Goal: Information Seeking & Learning: Learn about a topic

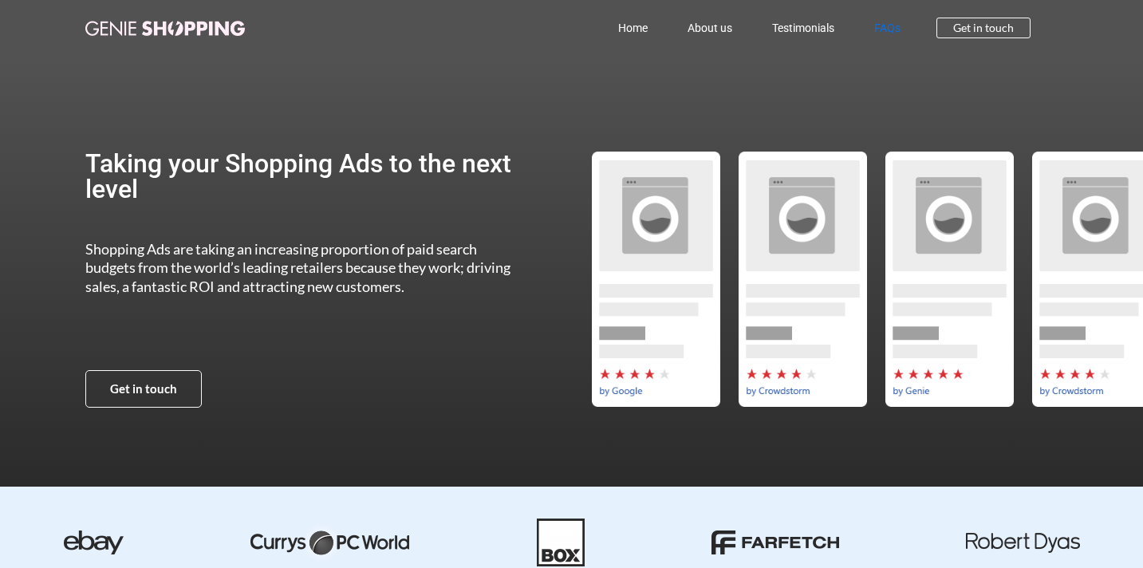
click at [875, 30] on link "FAQs" at bounding box center [887, 28] width 66 height 37
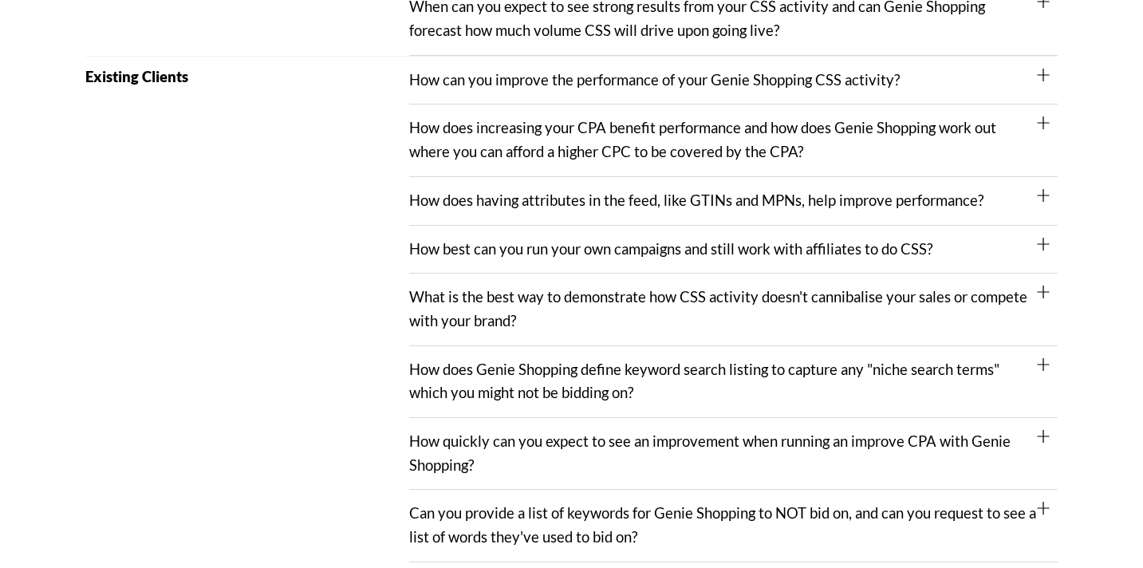
scroll to position [812, 0]
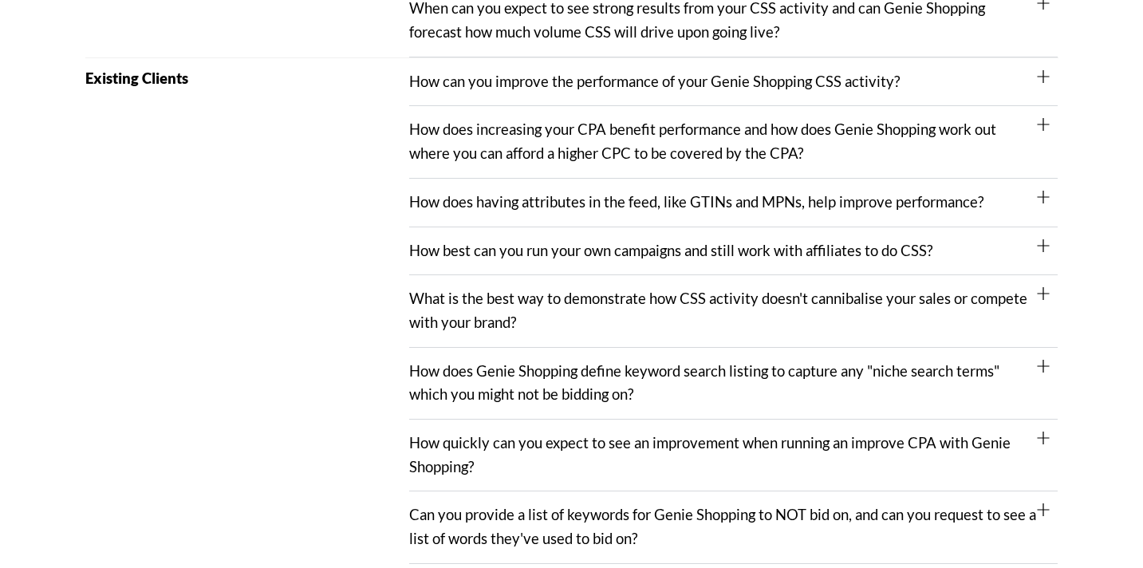
click at [730, 312] on div "What is the best way to demonstrate how CSS activity doesn't cannibalise your s…" at bounding box center [733, 311] width 648 height 72
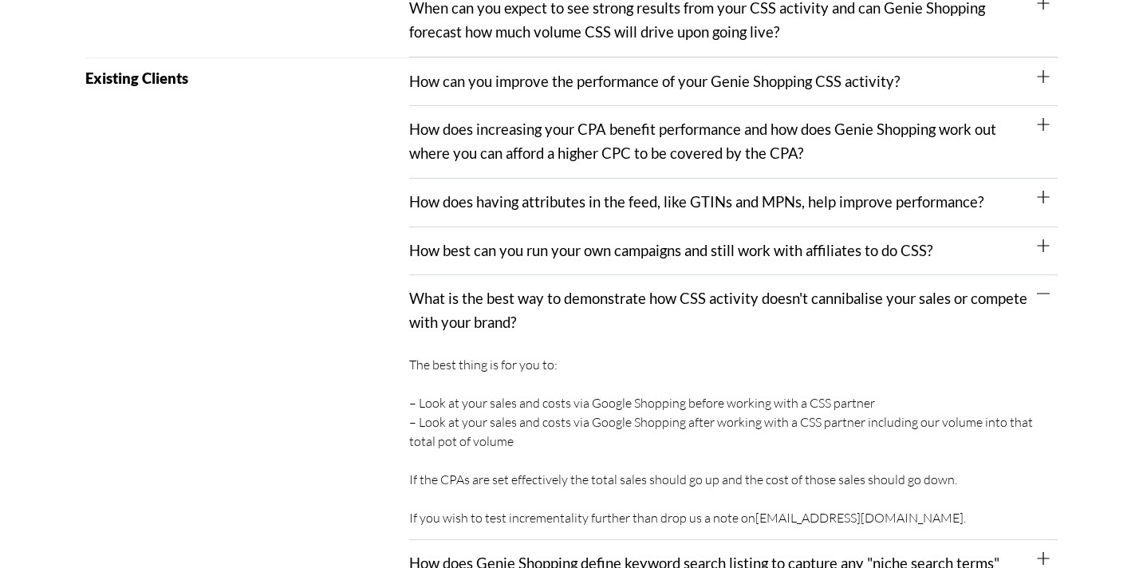
click at [730, 312] on div "What is the best way to demonstrate how CSS activity doesn't cannibalise your s…" at bounding box center [733, 310] width 648 height 71
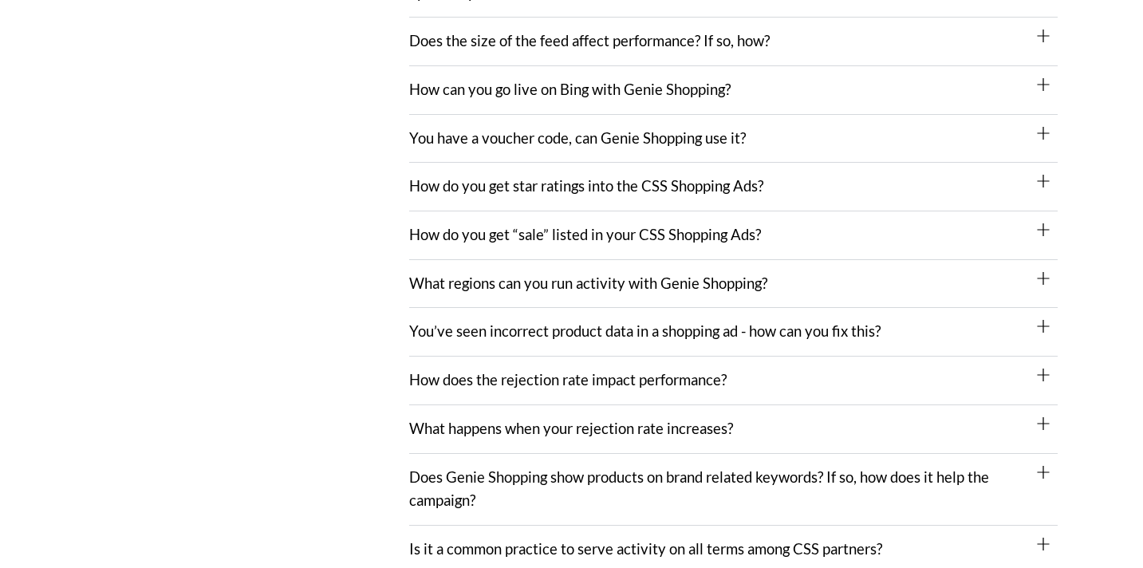
scroll to position [1430, 0]
click at [635, 437] on link "What happens when your rejection rate increases?" at bounding box center [571, 429] width 324 height 18
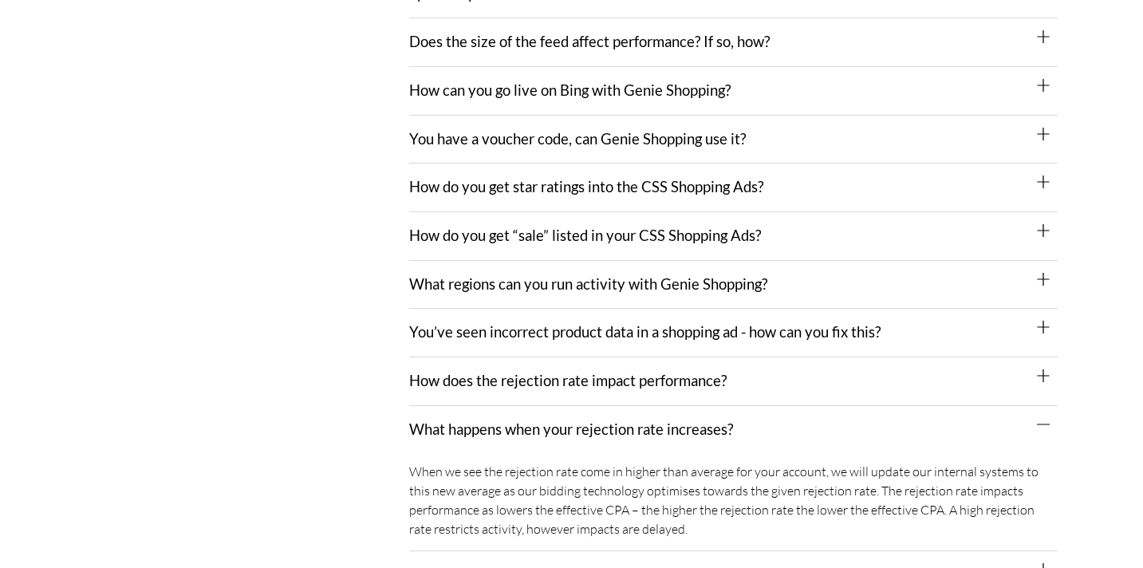
click at [635, 437] on link "What happens when your rejection rate increases?" at bounding box center [571, 429] width 324 height 18
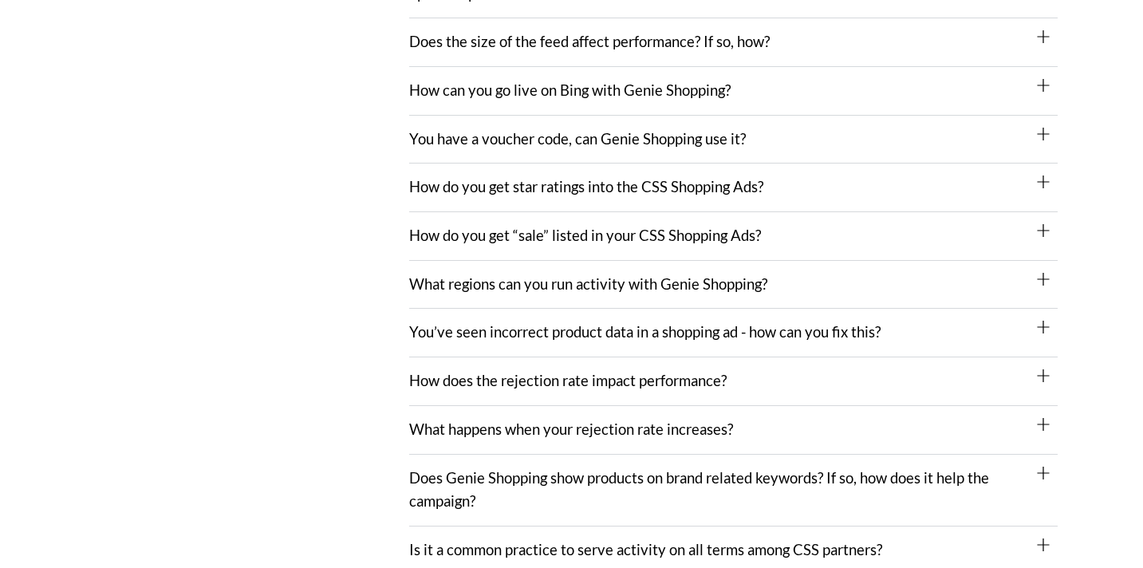
click at [608, 389] on link "How does the rejection rate impact performance?" at bounding box center [567, 381] width 317 height 18
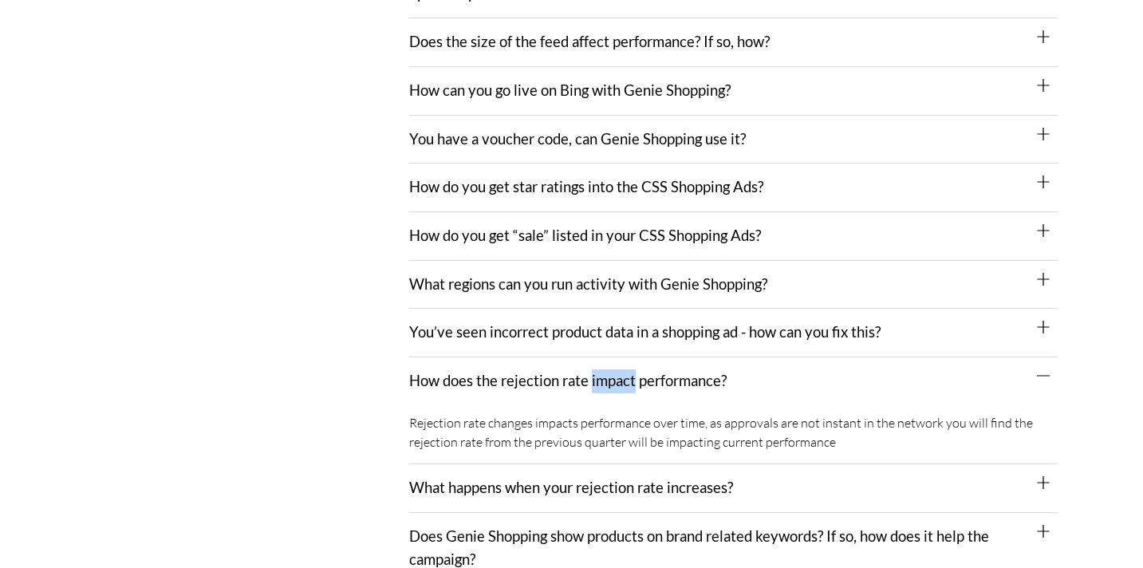
click at [608, 389] on link "How does the rejection rate impact performance?" at bounding box center [567, 381] width 317 height 18
